Goal: Information Seeking & Learning: Learn about a topic

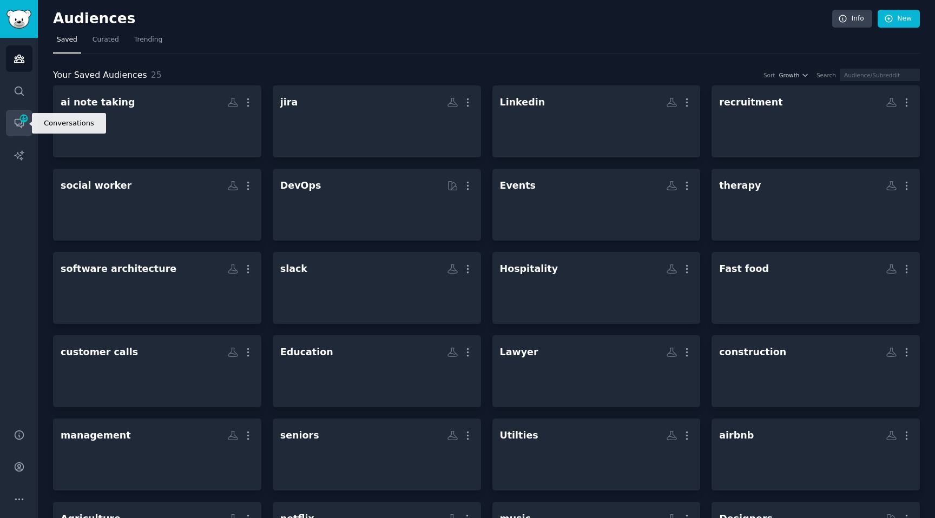
click at [15, 124] on icon "Sidebar" at bounding box center [19, 124] width 9 height 9
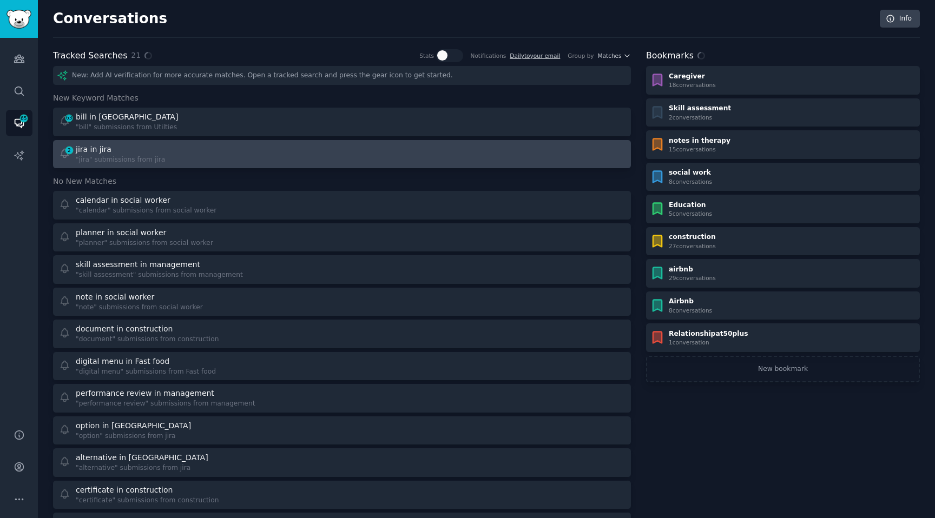
click at [149, 168] on div "New: Add AI verification for more accurate matches. Open a tracked search and p…" at bounding box center [342, 448] width 578 height 764
click at [149, 161] on div ""jira" submissions from jira" at bounding box center [120, 160] width 89 height 10
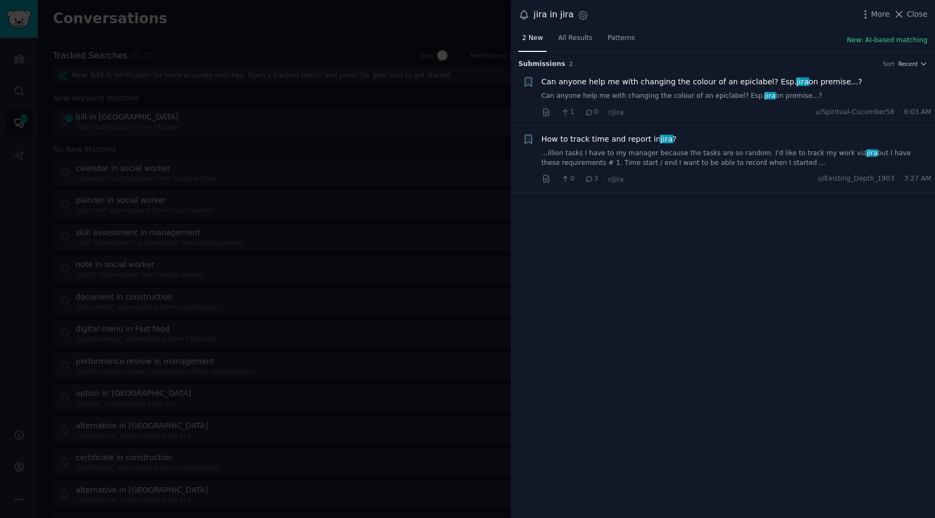
click at [394, 165] on div at bounding box center [467, 259] width 935 height 518
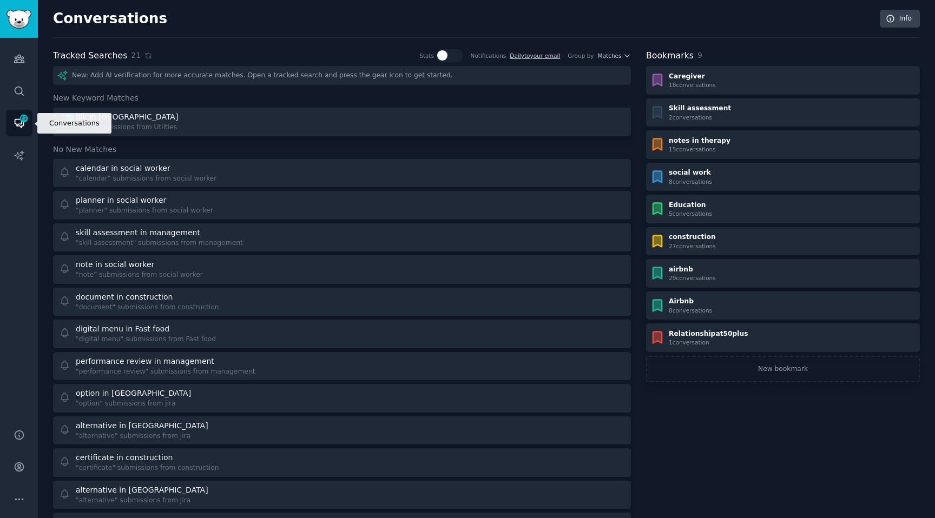
click at [28, 110] on link "Conversations 63" at bounding box center [19, 123] width 27 height 27
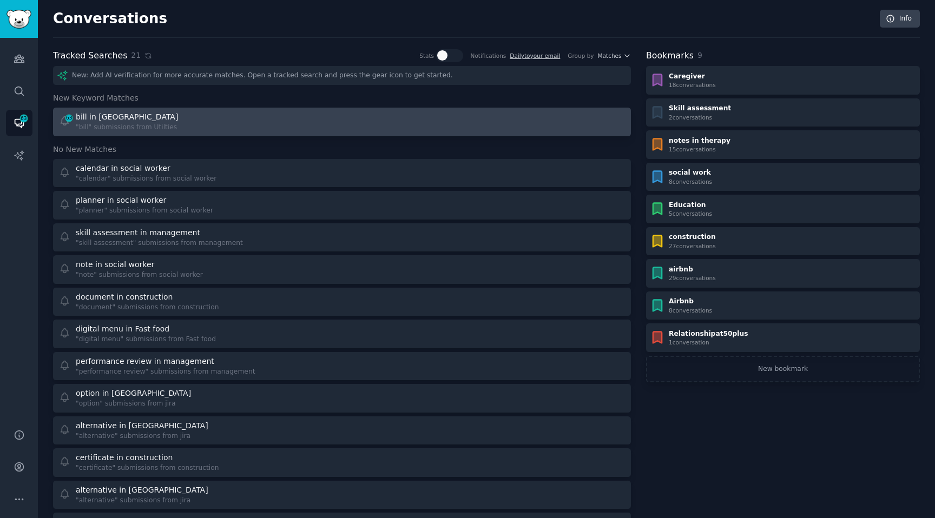
click at [113, 111] on div "bill in [GEOGRAPHIC_DATA]" at bounding box center [127, 116] width 102 height 11
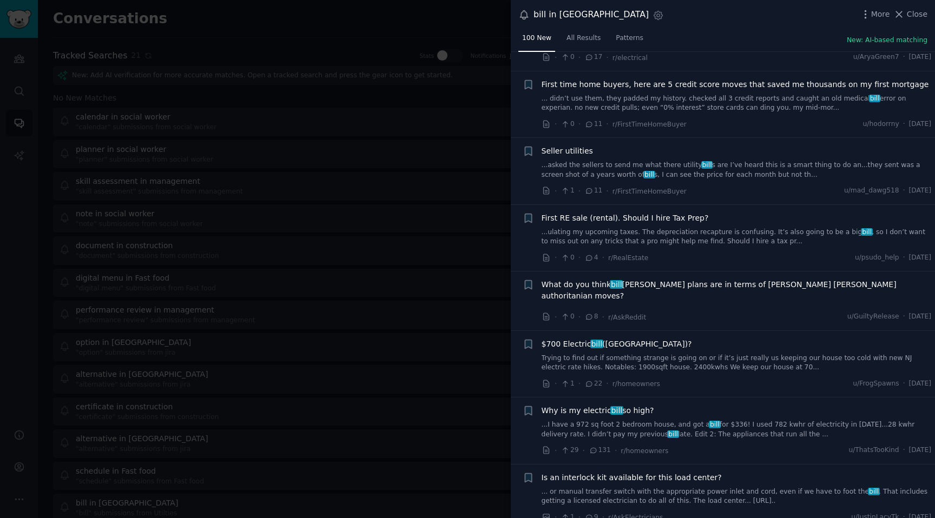
scroll to position [4470, 0]
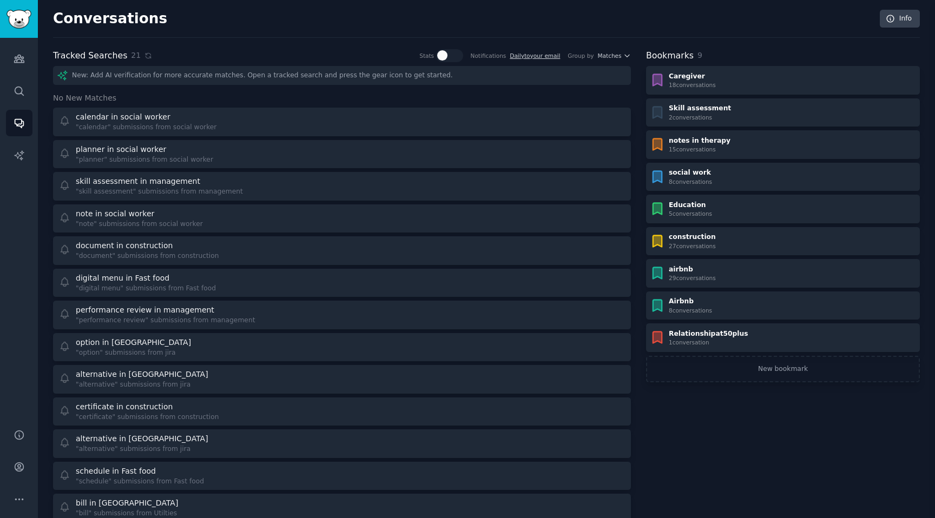
click at [220, 114] on div at bounding box center [467, 259] width 935 height 518
click at [8, 71] on link "Audiences" at bounding box center [19, 58] width 27 height 27
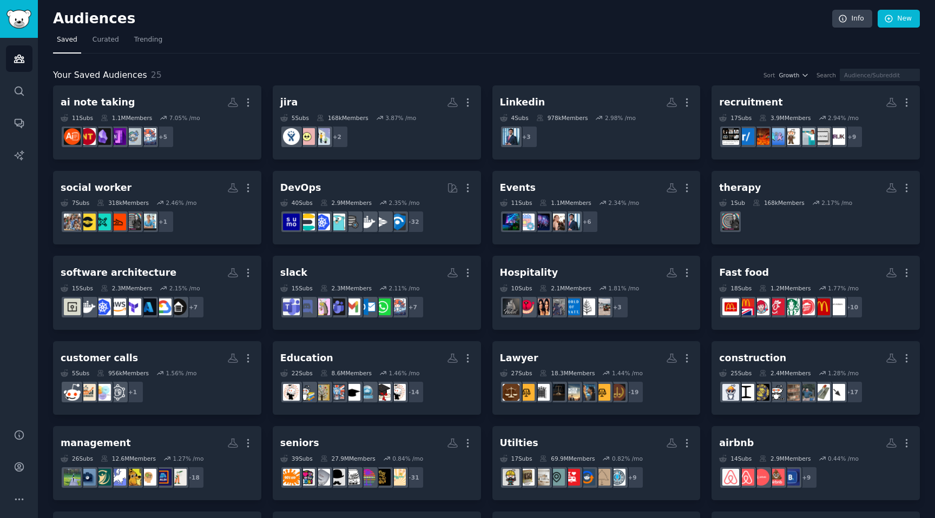
click at [300, 58] on div "Your Saved Audiences 25 Sort Growth Search ai note taking More 11 Sub s 1.1M Me…" at bounding box center [486, 362] width 867 height 617
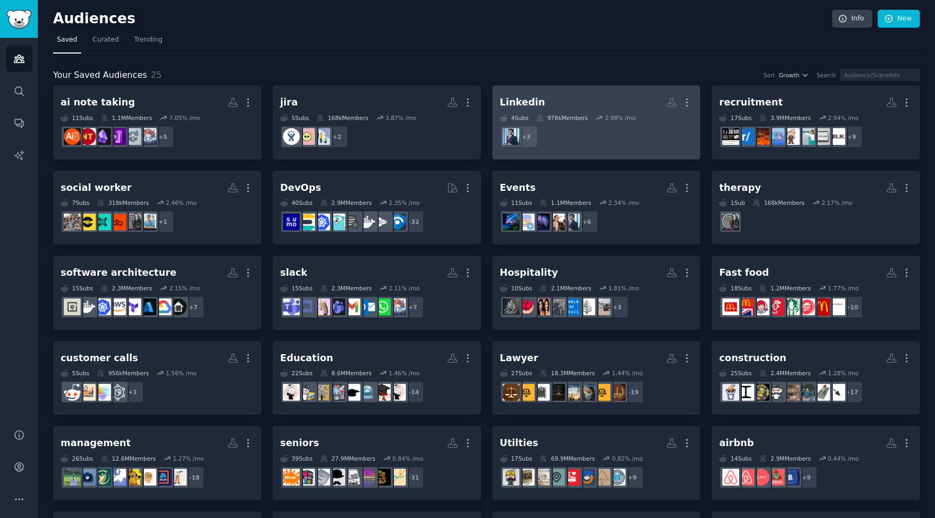
click at [583, 145] on dd "r/LinkedInLunatics + 3" at bounding box center [596, 137] width 193 height 30
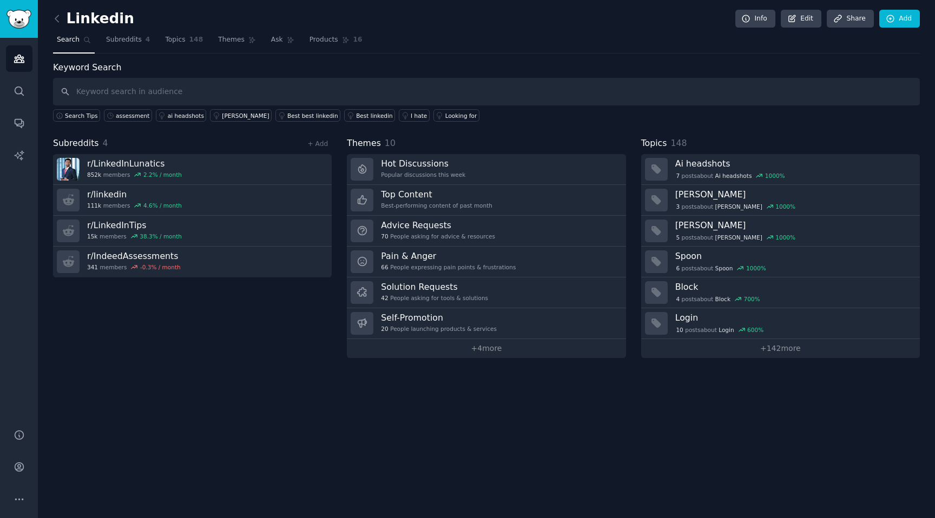
click at [339, 61] on div "Keyword Search Search Tips assessment ai headshots [PERSON_NAME] best linkedin …" at bounding box center [486, 91] width 867 height 61
